Goal: Find specific page/section: Find specific page/section

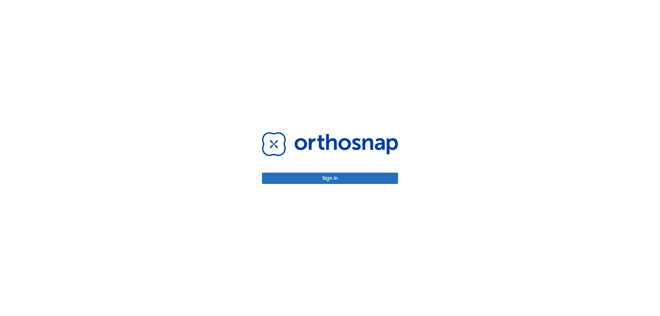
click at [332, 181] on button "Sign in" at bounding box center [330, 178] width 136 height 11
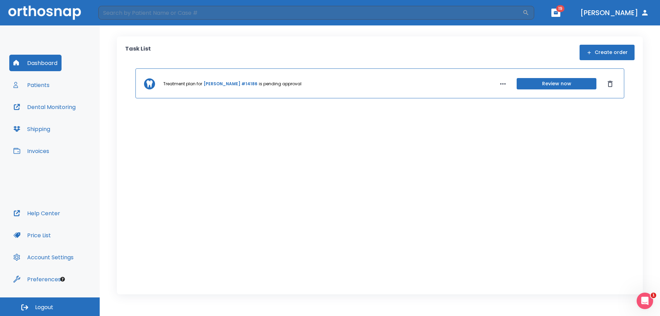
click at [41, 85] on button "Patients" at bounding box center [31, 85] width 44 height 16
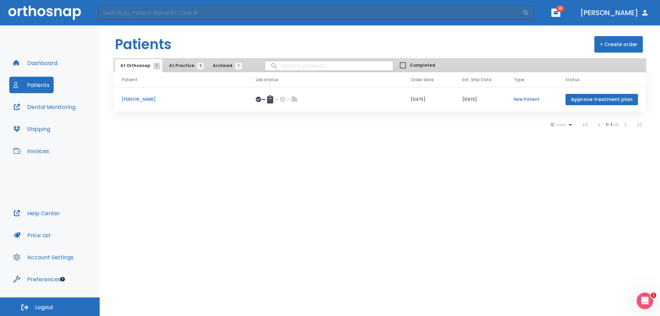
click at [286, 65] on input "search" at bounding box center [329, 65] width 128 height 13
type input "[PERSON_NAME]"
click at [36, 86] on button "Patients" at bounding box center [31, 85] width 44 height 16
click at [175, 64] on span "At Practice 5" at bounding box center [184, 66] width 31 height 6
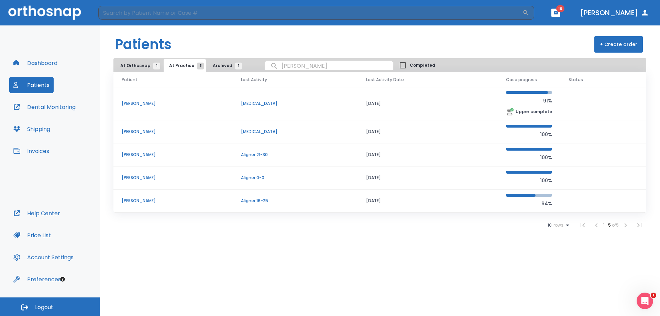
click at [143, 177] on p "[PERSON_NAME]" at bounding box center [173, 178] width 103 height 6
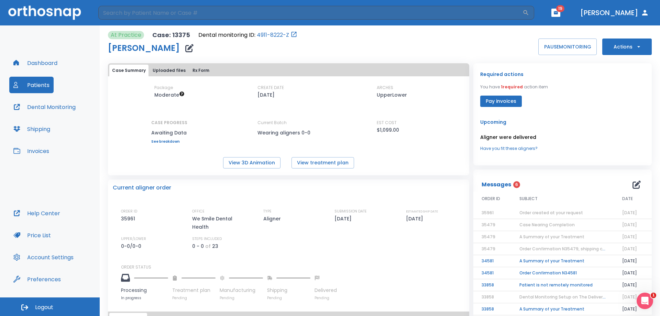
click at [325, 43] on div "At Practice Case: 13375 Dental monitoring ID: 4911-8222-Z [PERSON_NAME] PAUSE M…" at bounding box center [380, 43] width 544 height 24
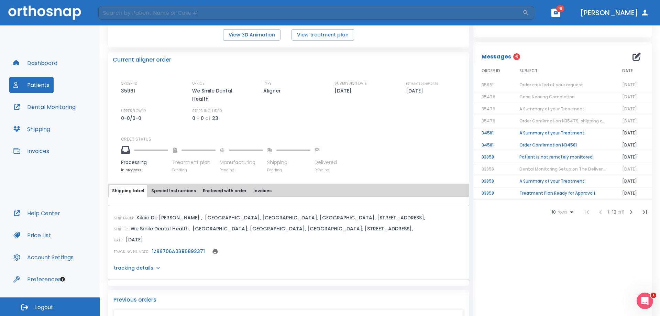
scroll to position [137, 0]
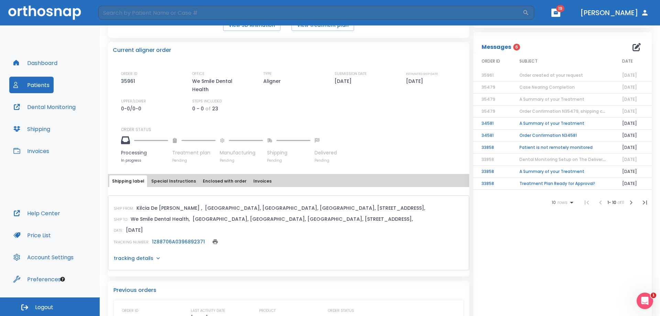
click at [547, 75] on span "Order created at your request" at bounding box center [551, 75] width 64 height 6
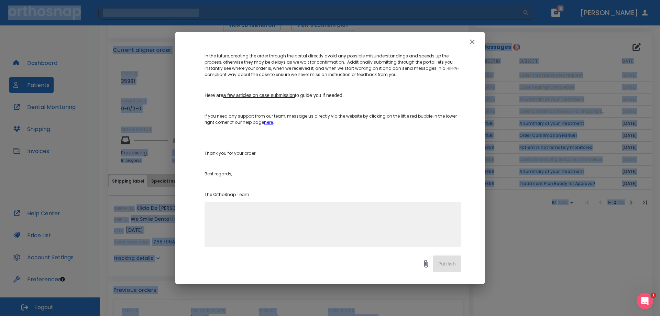
scroll to position [113, 0]
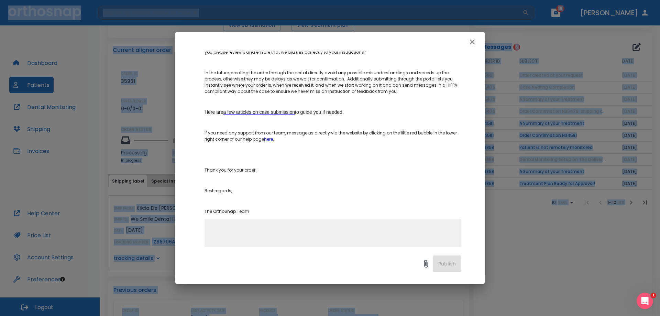
click at [472, 43] on icon "button" at bounding box center [472, 42] width 8 height 8
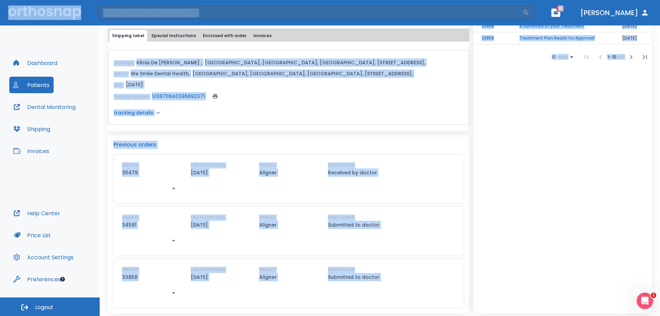
scroll to position [286, 0]
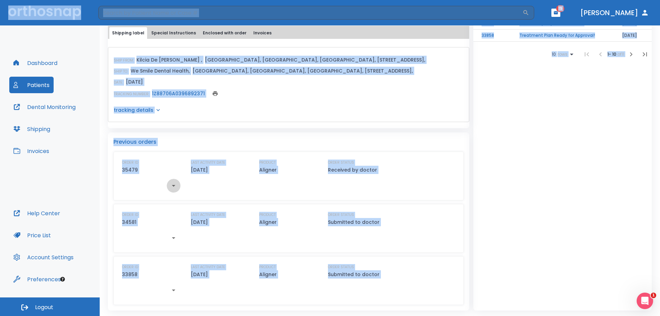
click at [176, 185] on icon "button" at bounding box center [173, 185] width 8 height 8
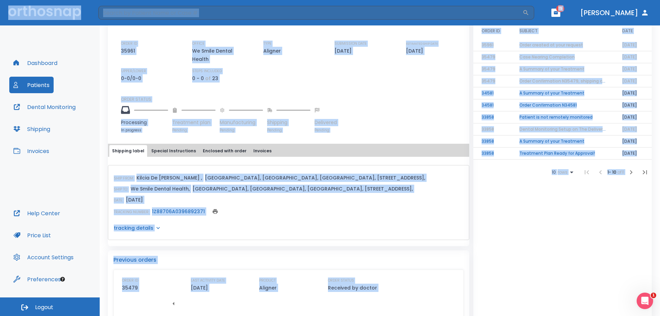
scroll to position [148, 0]
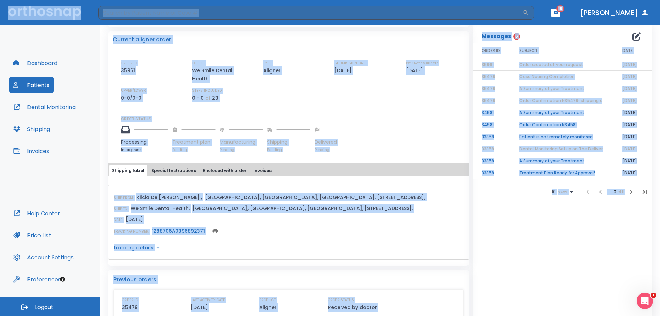
click at [162, 170] on button "Special Instructions" at bounding box center [173, 171] width 50 height 12
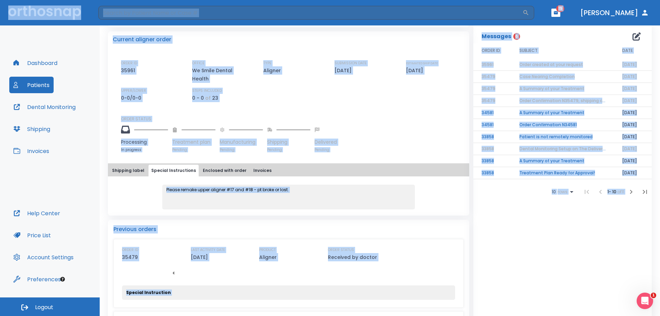
click at [162, 170] on button "Special Instructions" at bounding box center [173, 171] width 50 height 12
click at [209, 170] on button "Enclosed with order" at bounding box center [224, 171] width 49 height 12
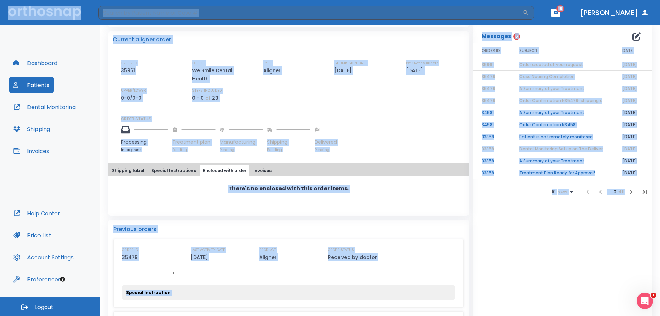
click at [135, 168] on button "Shipping label" at bounding box center [128, 171] width 38 height 12
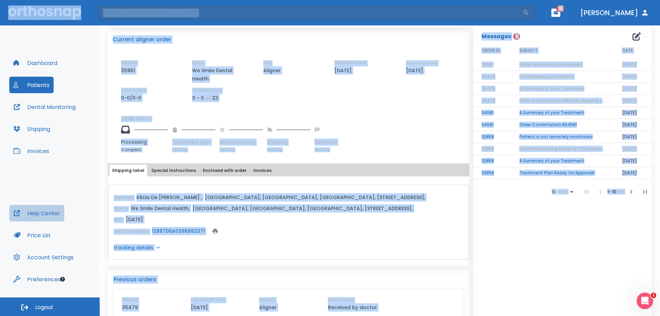
click at [41, 205] on button "Help Center" at bounding box center [36, 213] width 55 height 16
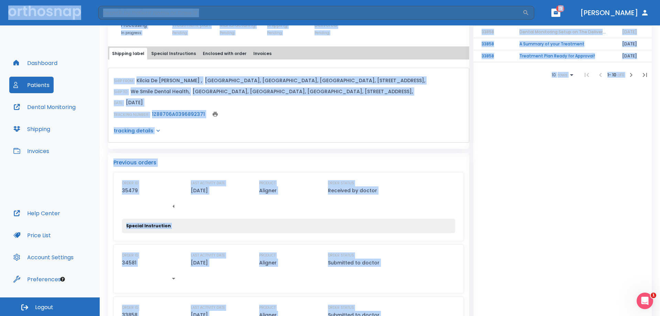
scroll to position [286, 0]
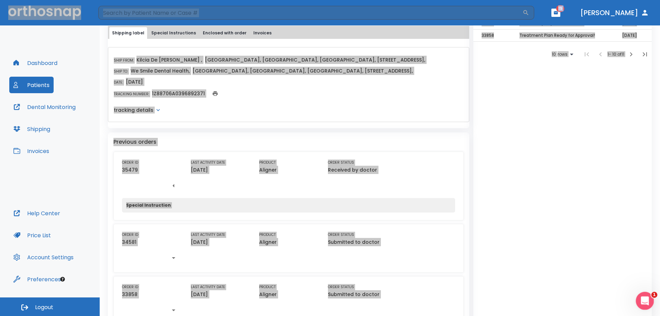
click at [650, 301] on div "Open Intercom Messenger" at bounding box center [643, 299] width 23 height 23
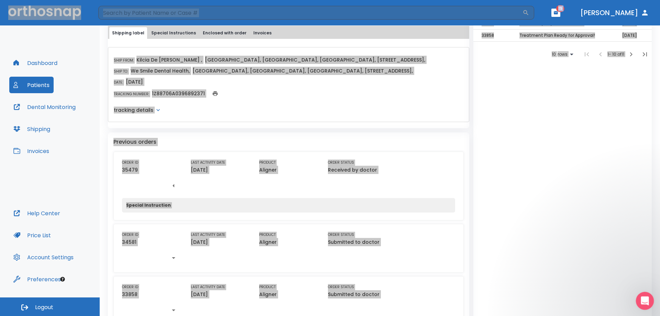
scroll to position [0, 0]
click at [645, 301] on icon "Open Intercom Messenger" at bounding box center [643, 299] width 11 height 11
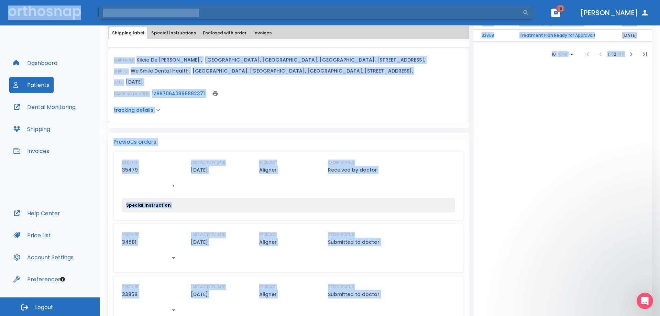
click at [37, 62] on button "Dashboard" at bounding box center [35, 63] width 52 height 16
